Goal: Information Seeking & Learning: Understand process/instructions

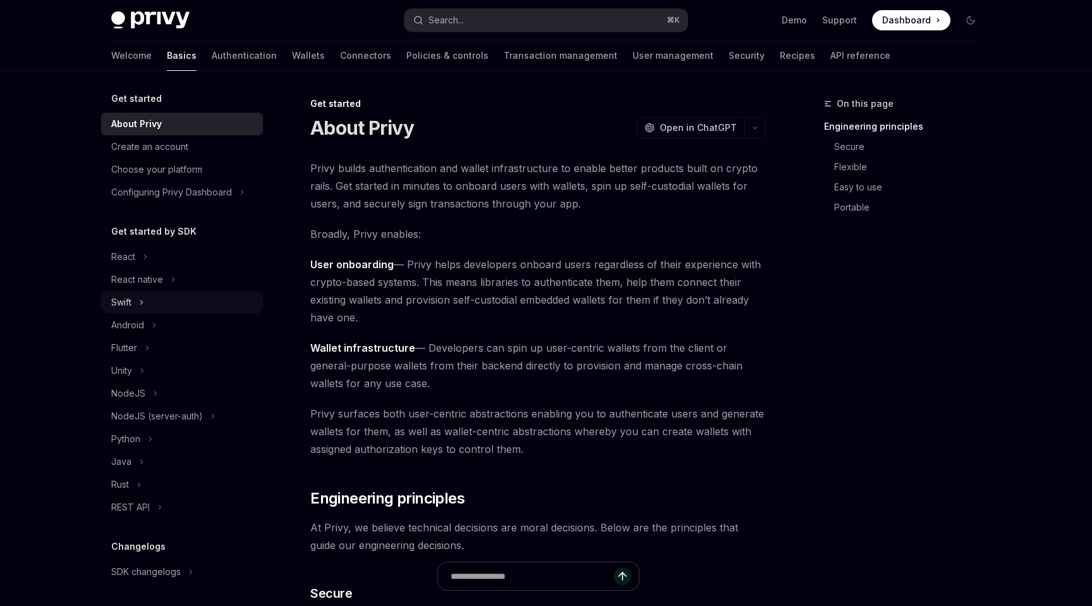
scroll to position [113, 0]
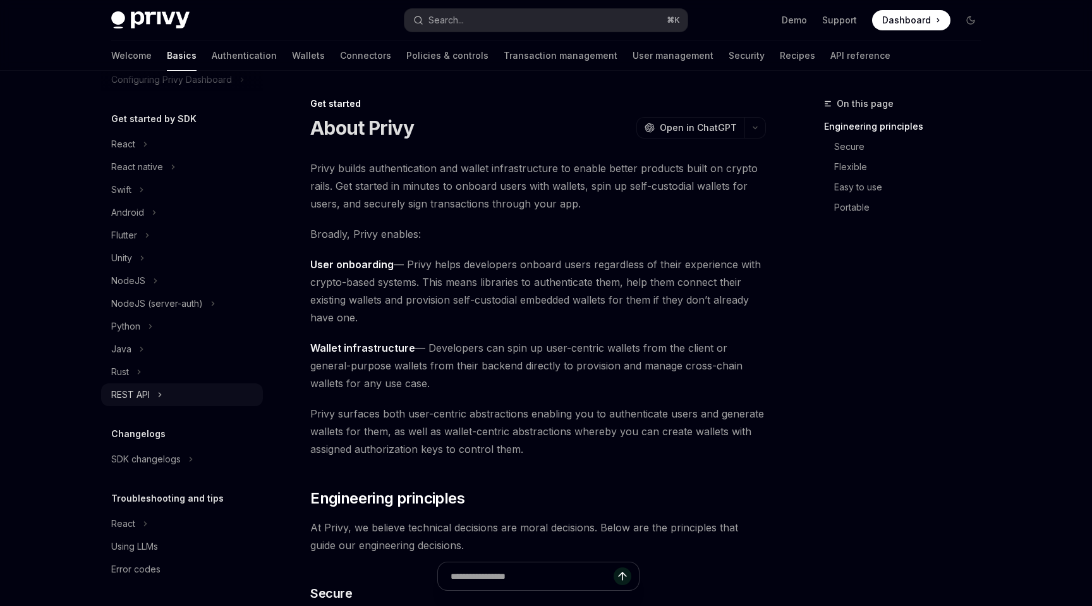
click at [149, 393] on div "REST API" at bounding box center [130, 394] width 39 height 15
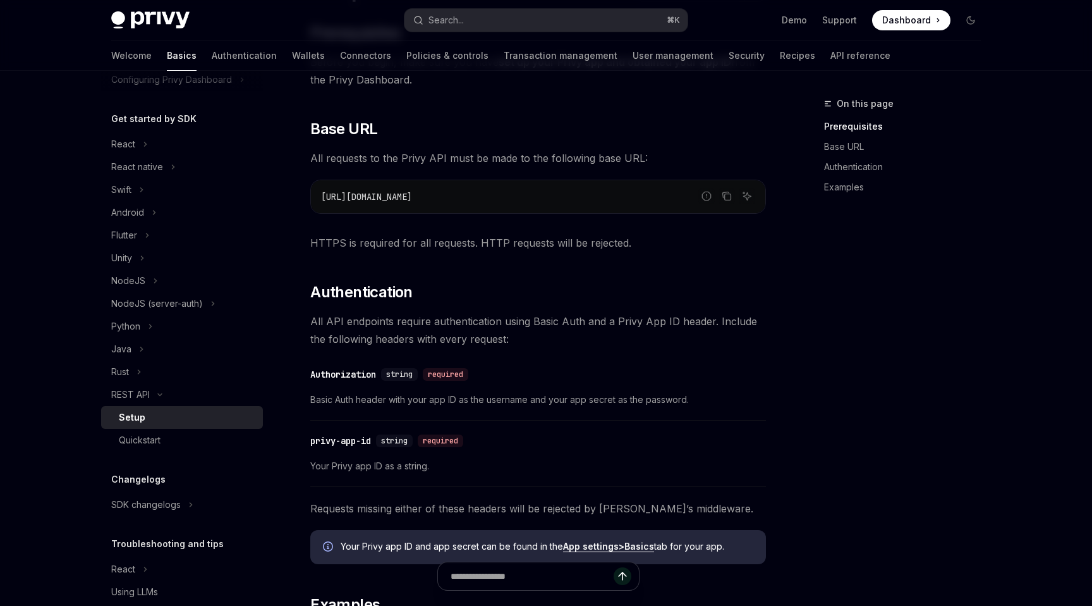
scroll to position [133, 0]
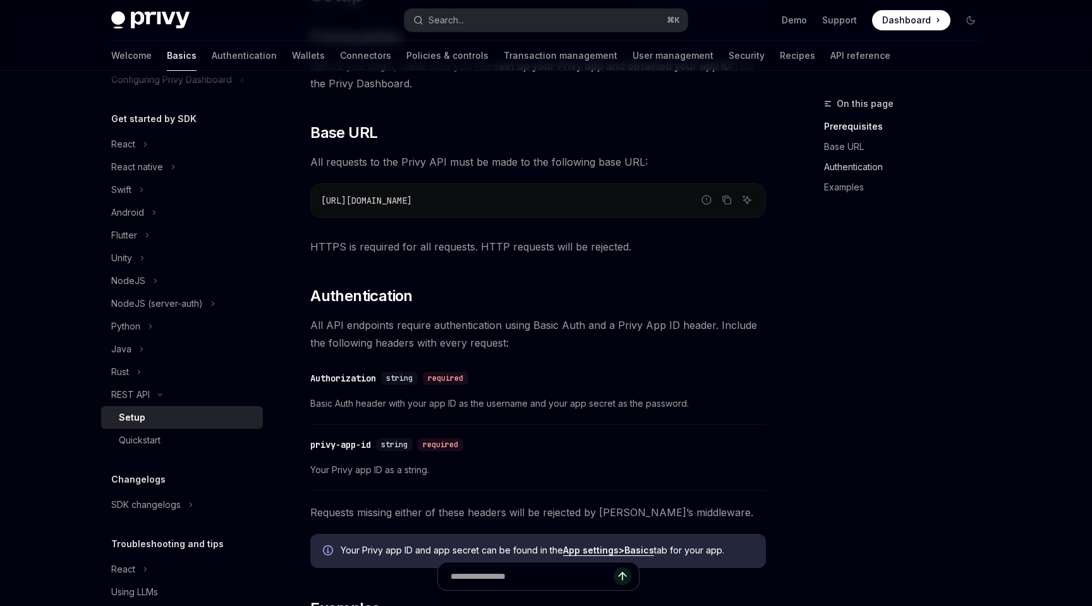
click at [858, 162] on link "Authentication" at bounding box center [907, 167] width 167 height 20
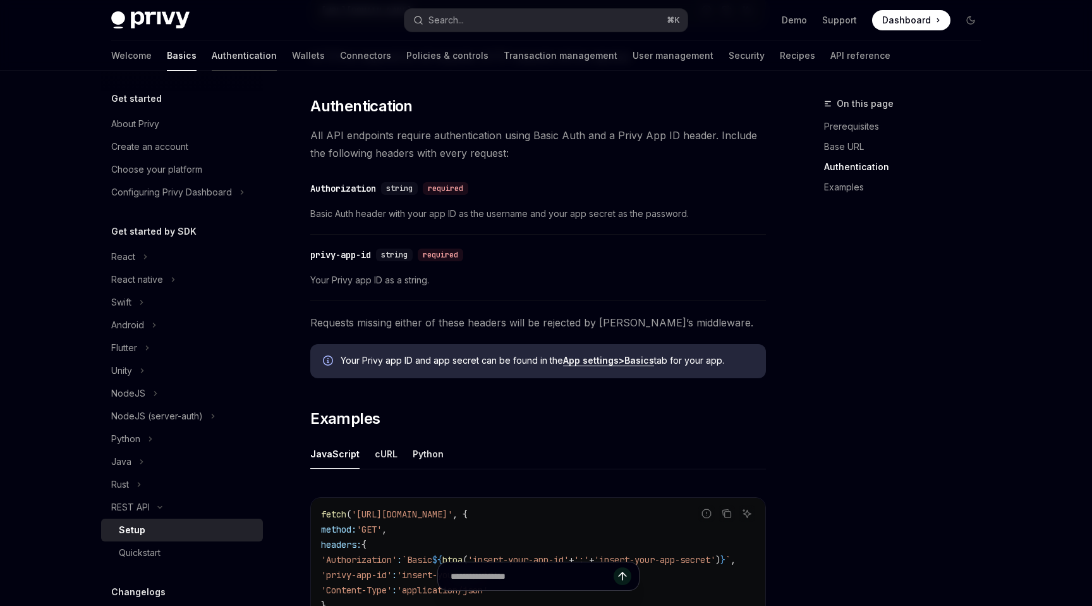
click at [212, 59] on link "Authentication" at bounding box center [244, 55] width 65 height 30
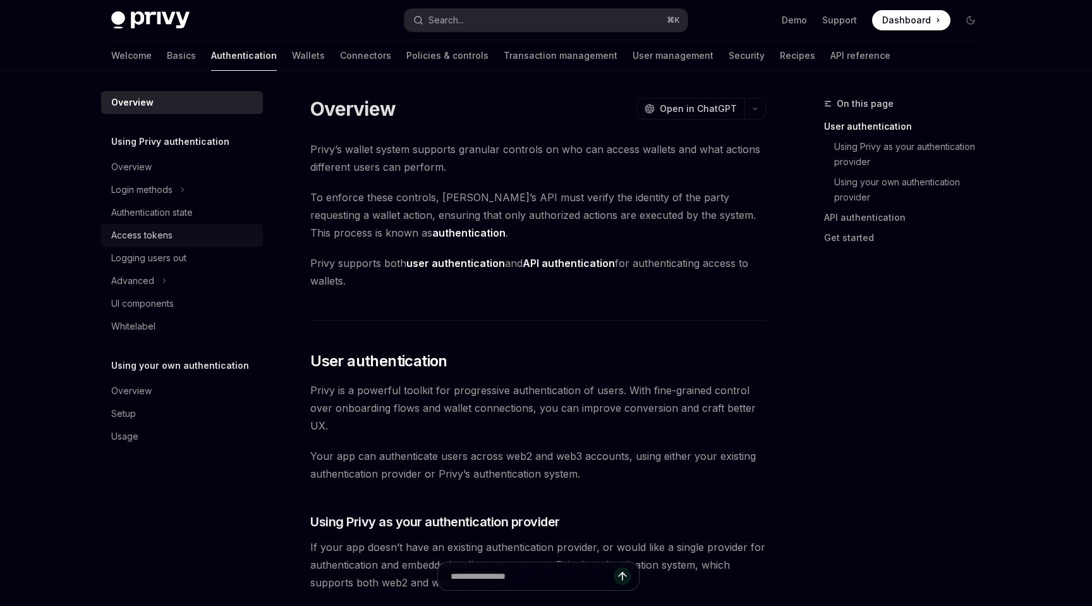
click at [163, 233] on div "Access tokens" at bounding box center [141, 235] width 61 height 15
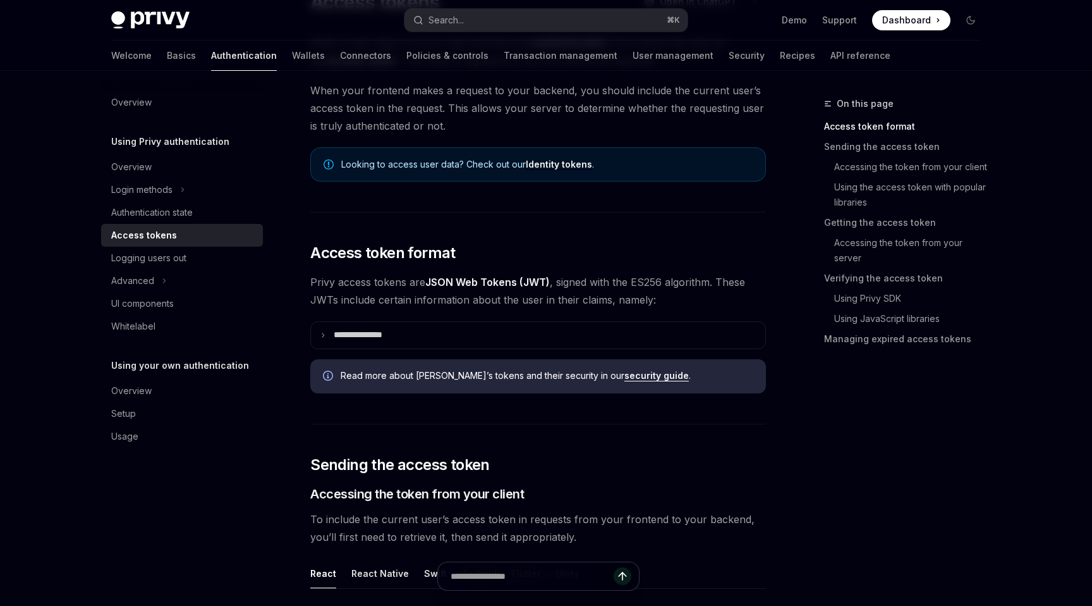
scroll to position [126, 0]
click at [188, 190] on button "Login methods" at bounding box center [182, 189] width 162 height 23
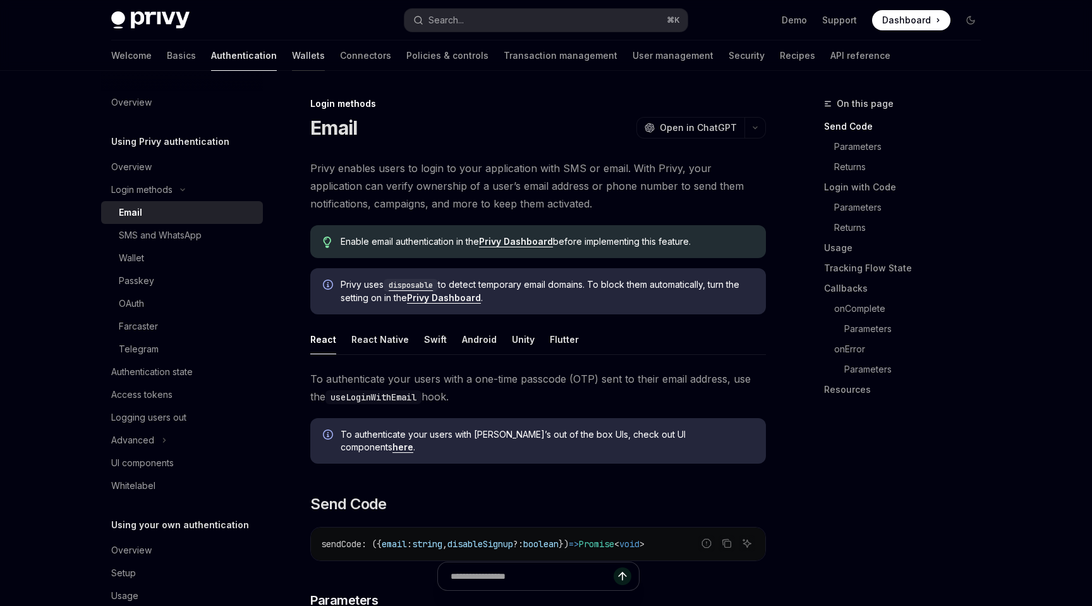
click at [292, 58] on link "Wallets" at bounding box center [308, 55] width 33 height 30
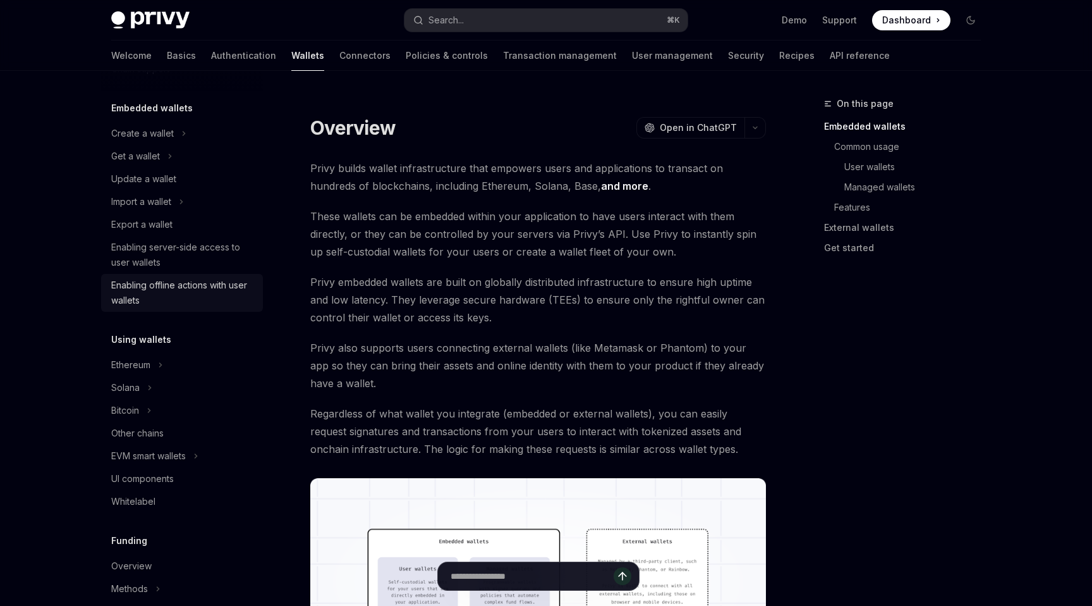
scroll to position [69, 0]
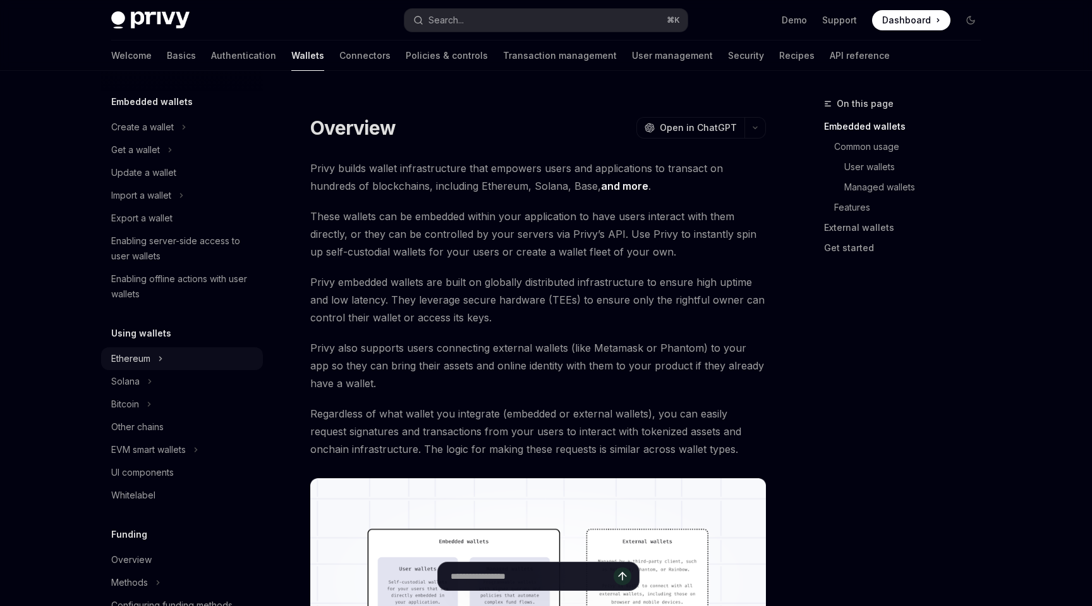
click at [154, 358] on button "Ethereum" at bounding box center [182, 358] width 162 height 23
type textarea "*"
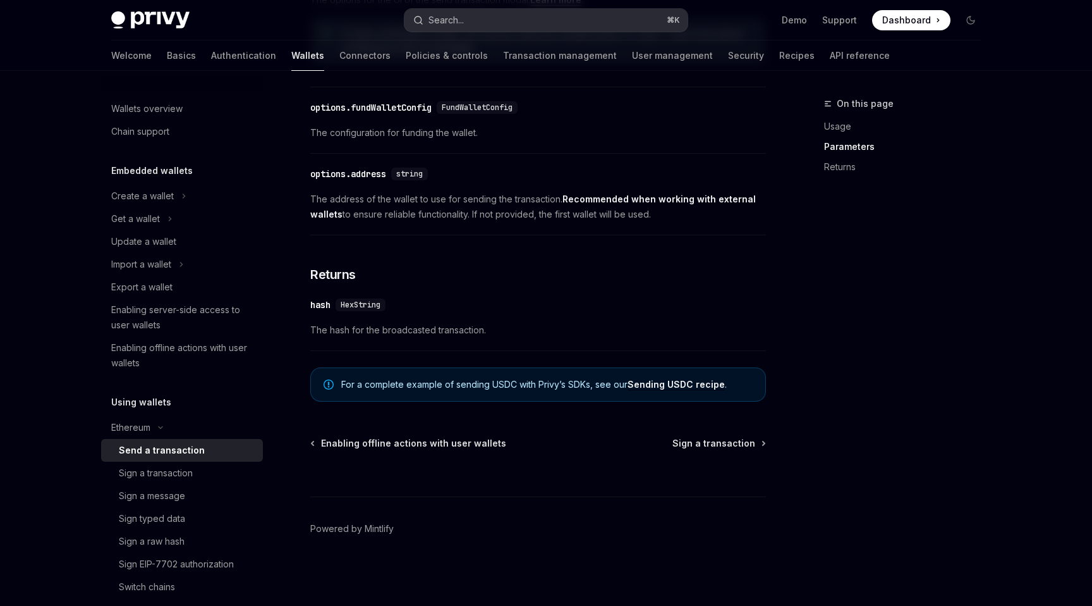
click at [564, 16] on button "Search... ⌘ K" at bounding box center [546, 20] width 283 height 23
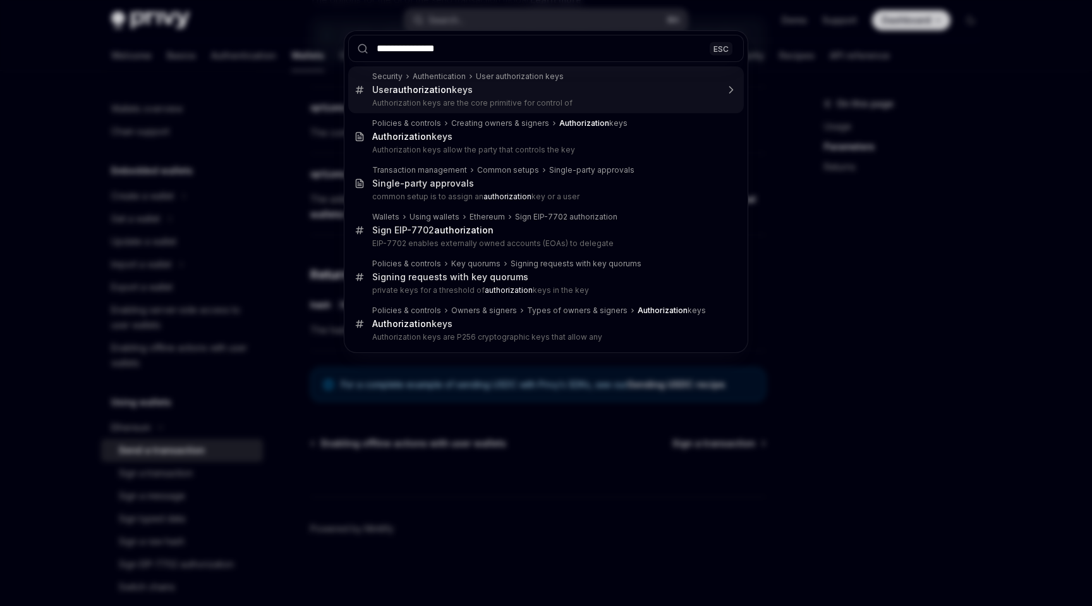
type input "**********"
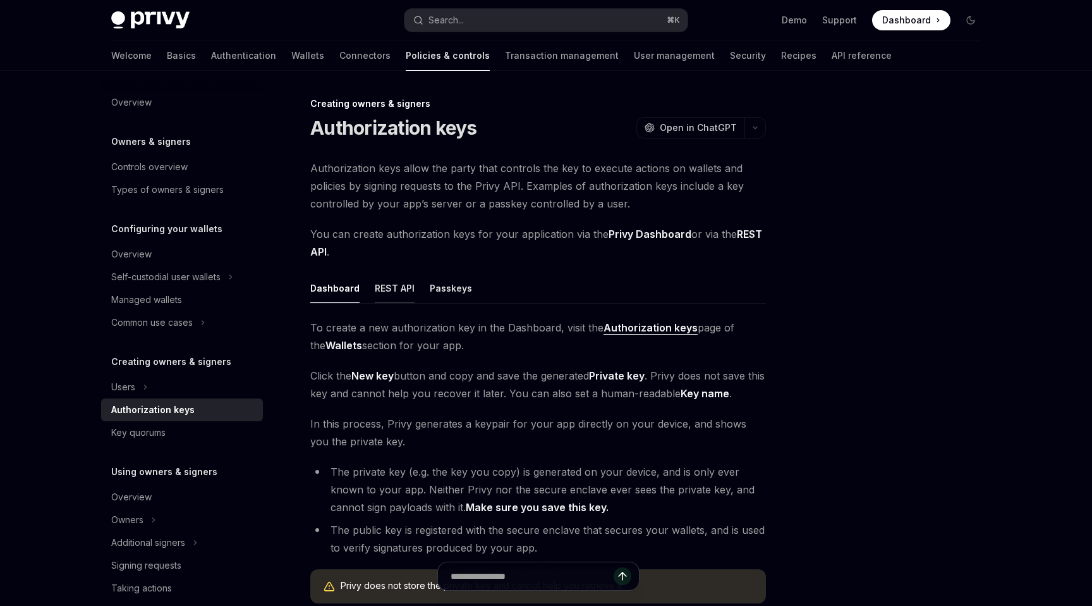
click at [386, 290] on div "REST API" at bounding box center [395, 288] width 40 height 30
type textarea "*"
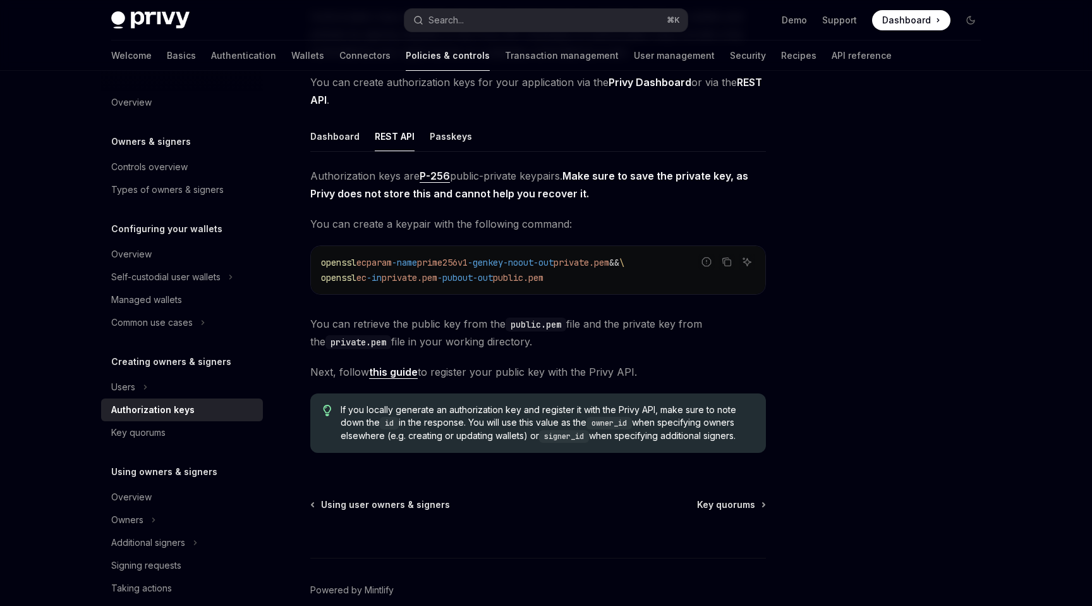
scroll to position [134, 0]
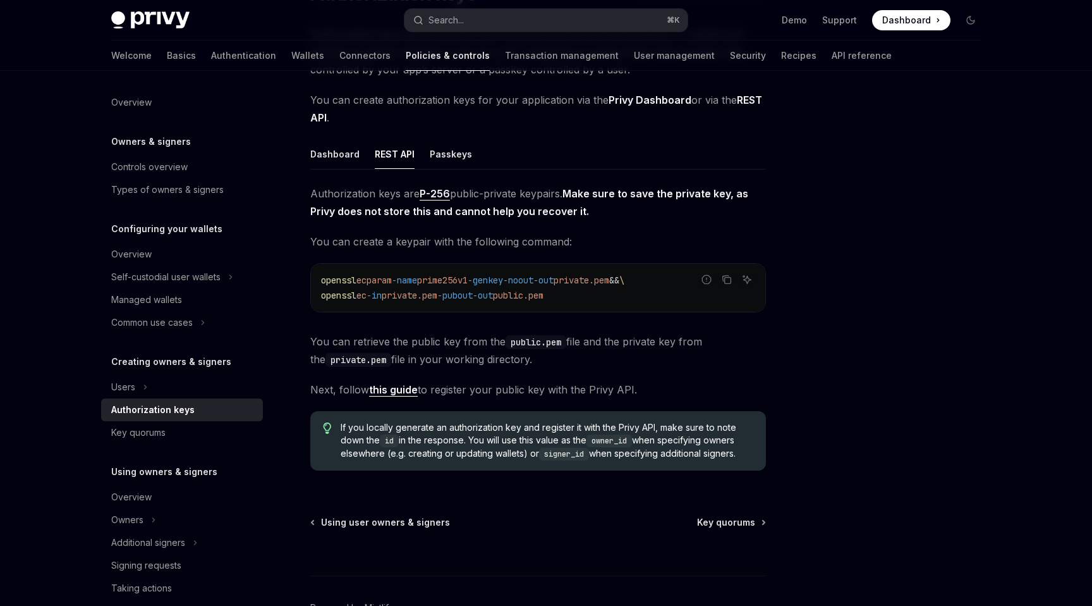
drag, startPoint x: 491, startPoint y: 281, endPoint x: 436, endPoint y: 281, distance: 55.6
click at [436, 281] on span "openssl ecparam -name prime256v1 -genkey -noout -out private.pem && \" at bounding box center [472, 279] width 303 height 11
drag, startPoint x: 365, startPoint y: 282, endPoint x: 402, endPoint y: 282, distance: 37.3
click at [402, 282] on span "openssl ecparam -name prime256v1 -genkey -noout -out private.pem && \" at bounding box center [472, 279] width 303 height 11
click at [402, 282] on span "-name" at bounding box center [404, 279] width 25 height 11
